Goal: Transaction & Acquisition: Purchase product/service

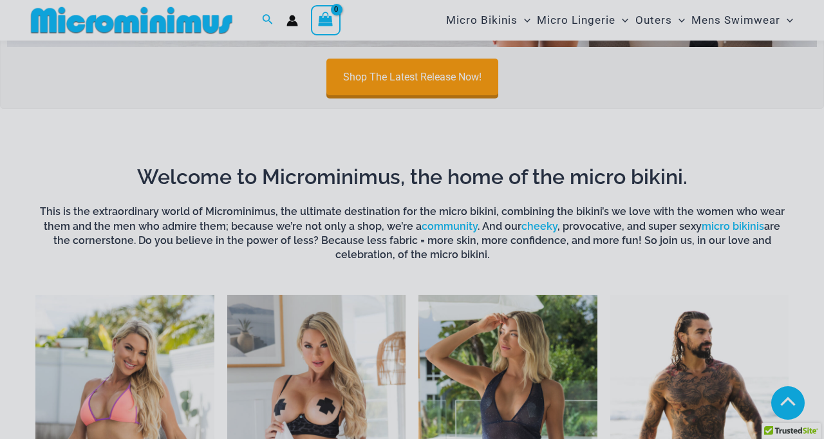
scroll to position [394, 0]
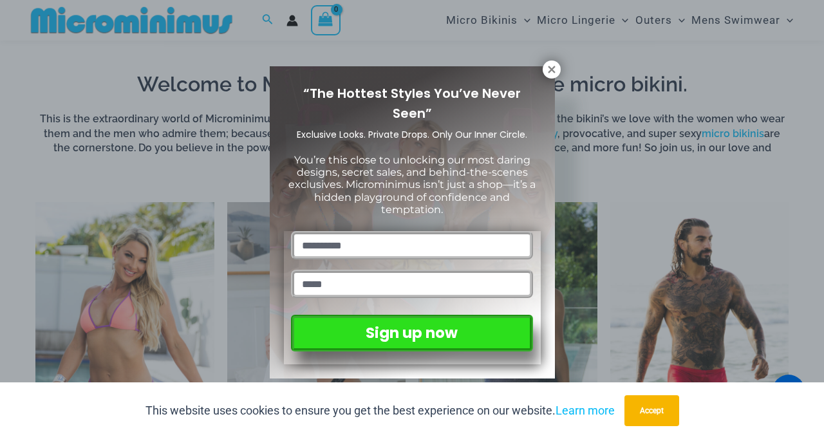
click at [548, 68] on icon at bounding box center [552, 70] width 12 height 12
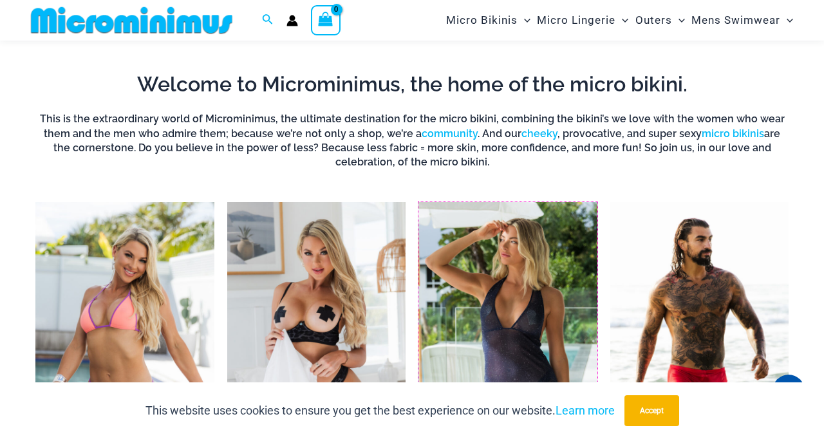
click at [517, 354] on img "Visit product category Outers" at bounding box center [507, 340] width 179 height 277
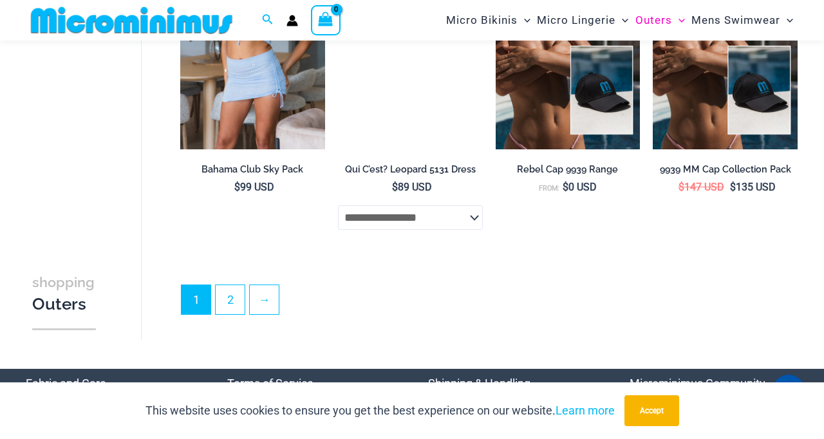
scroll to position [2724, 0]
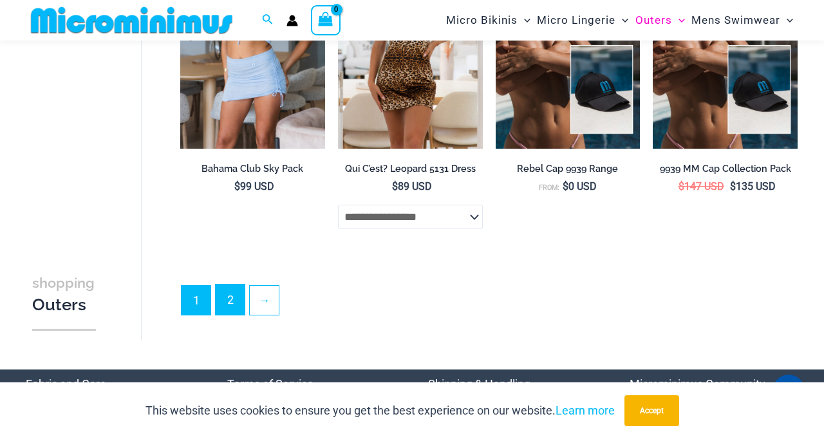
click at [230, 310] on link "2" at bounding box center [230, 300] width 29 height 30
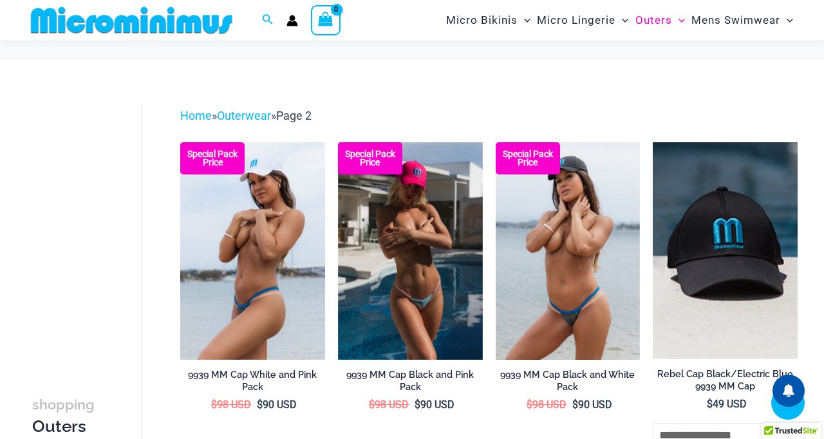
scroll to position [513, 0]
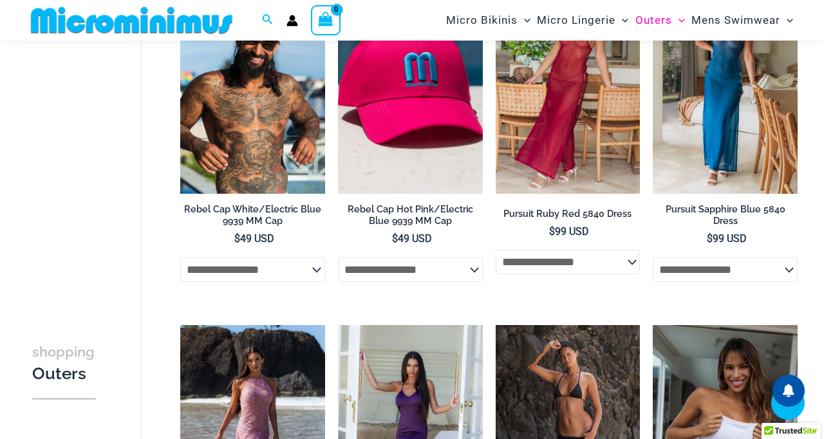
click at [518, 15] on span "Menu Toggle" at bounding box center [524, 20] width 13 height 13
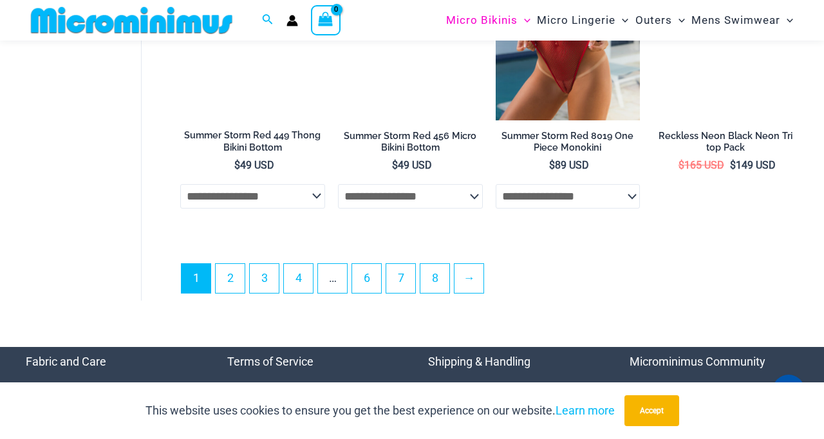
scroll to position [2937, 0]
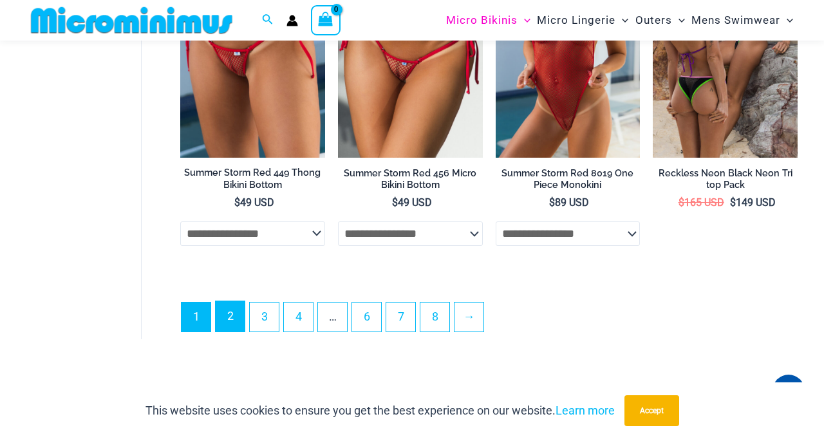
click at [229, 332] on link "2" at bounding box center [230, 316] width 29 height 30
